Goal: Find specific page/section: Find specific page/section

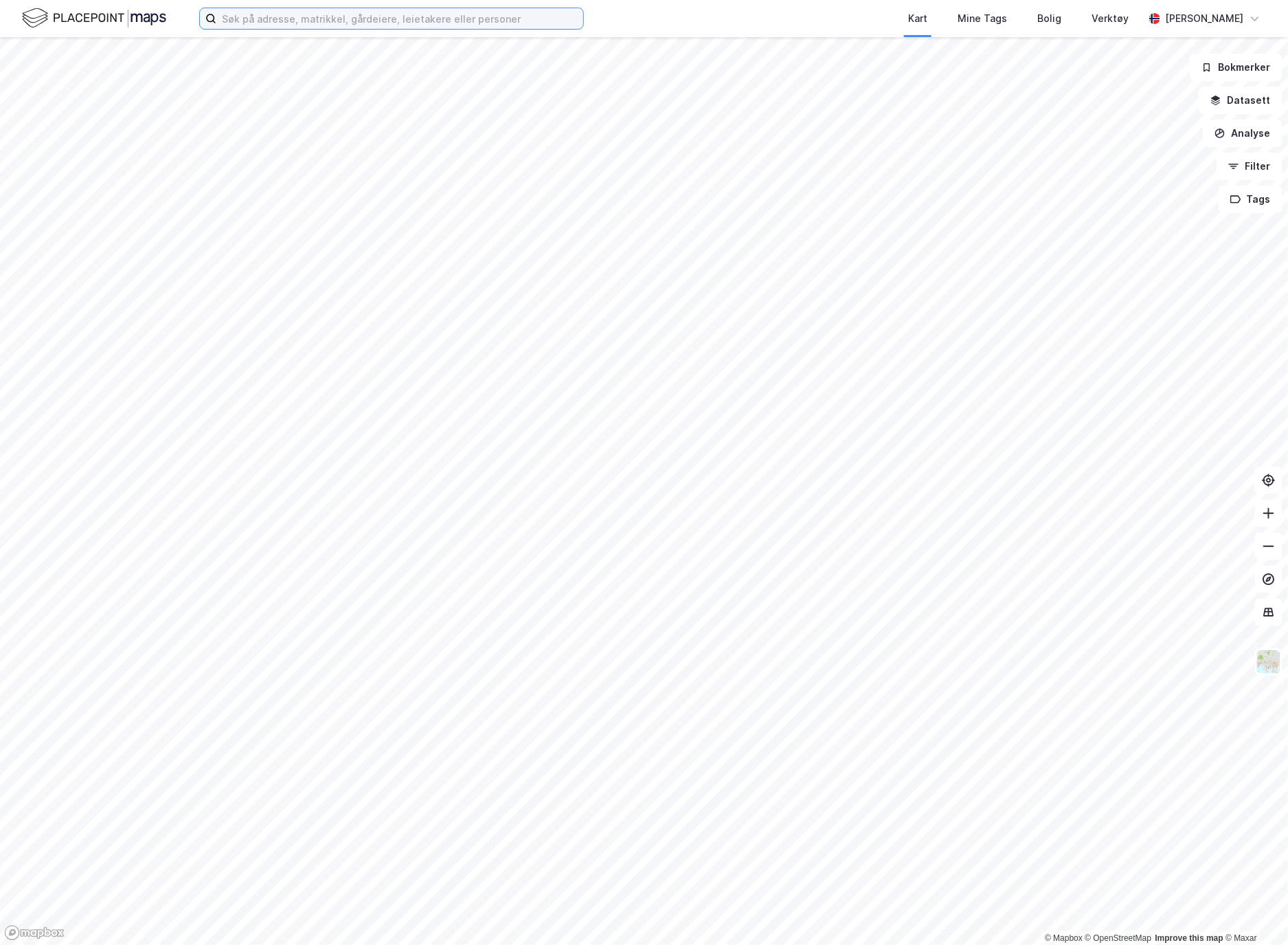
click at [303, 24] on input at bounding box center [400, 18] width 367 height 20
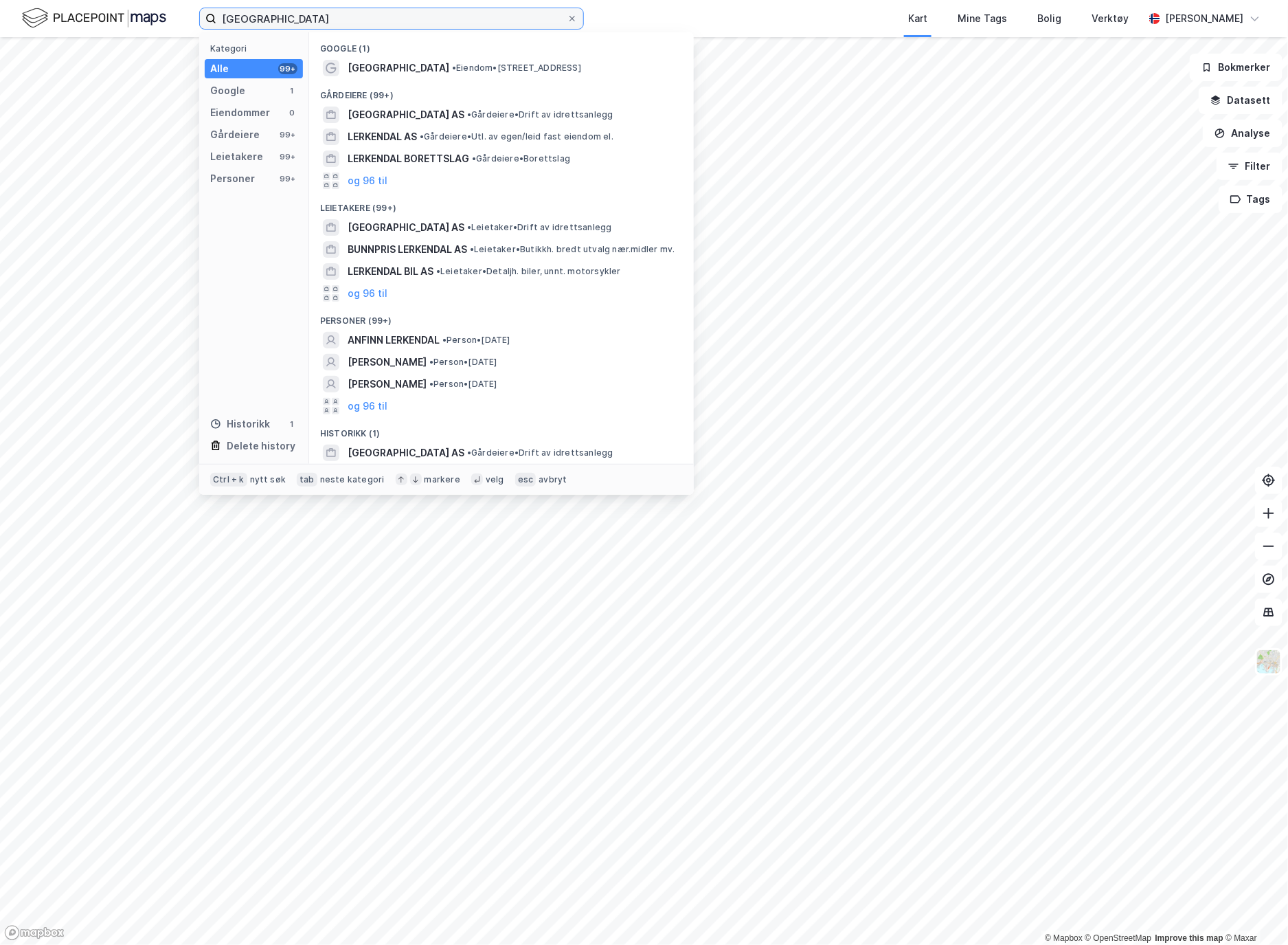
type input "[GEOGRAPHIC_DATA]"
drag, startPoint x: 613, startPoint y: 11, endPoint x: 523, endPoint y: 24, distance: 90.9
click at [613, 11] on div "lerkendal stadion Kategori Alle 99+ Google 1 Eiendommer 0 Gårdeiere 99+ Leietak…" at bounding box center [644, 18] width 1288 height 37
click at [462, 17] on input "[GEOGRAPHIC_DATA]" at bounding box center [391, 18] width 350 height 20
click at [412, 106] on span "[GEOGRAPHIC_DATA] AS" at bounding box center [406, 115] width 117 height 17
